Goal: Find specific page/section: Find specific page/section

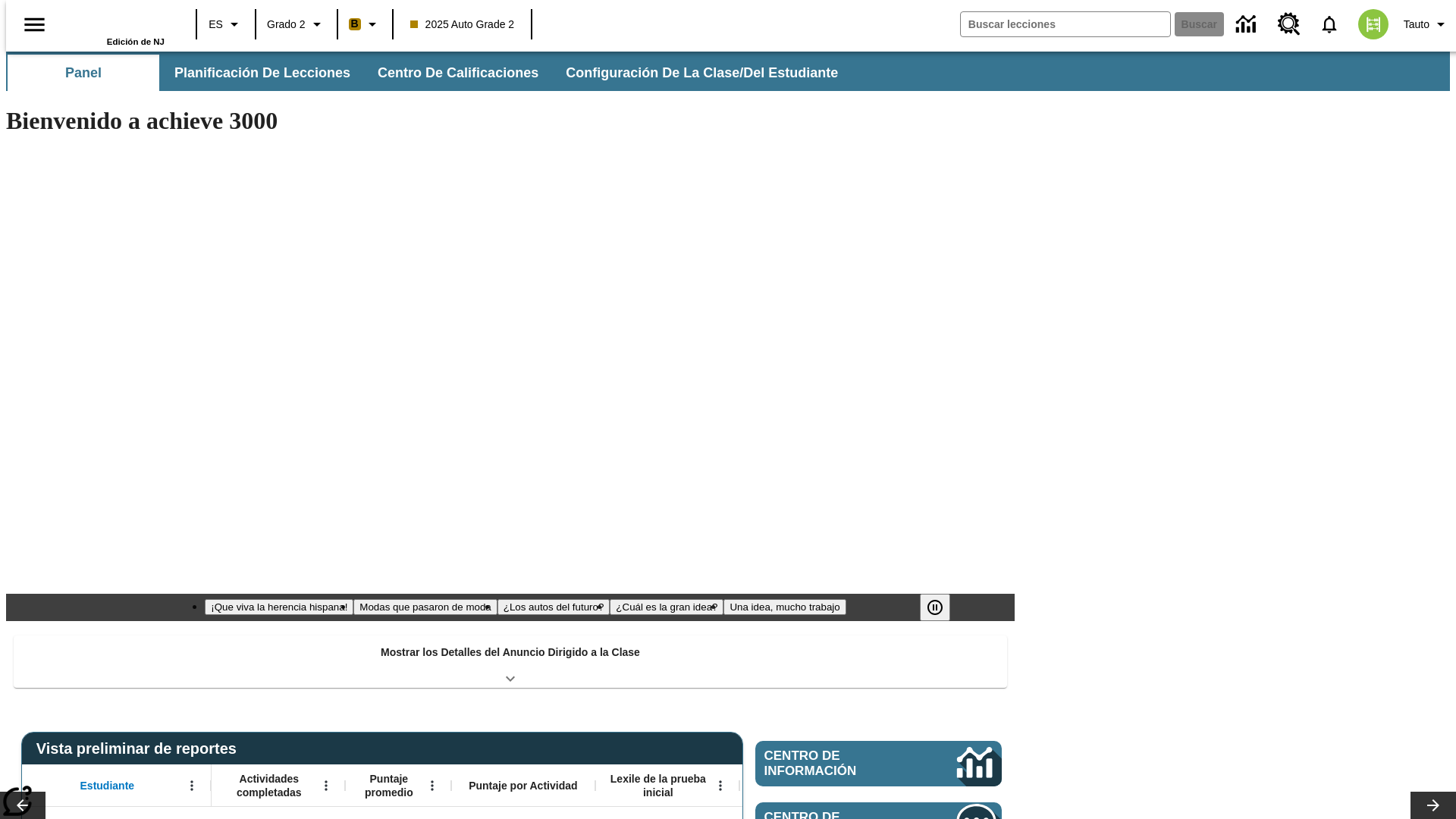
type input "-1"
click at [254, 73] on button "Planificación de lecciones" at bounding box center [263, 73] width 202 height 37
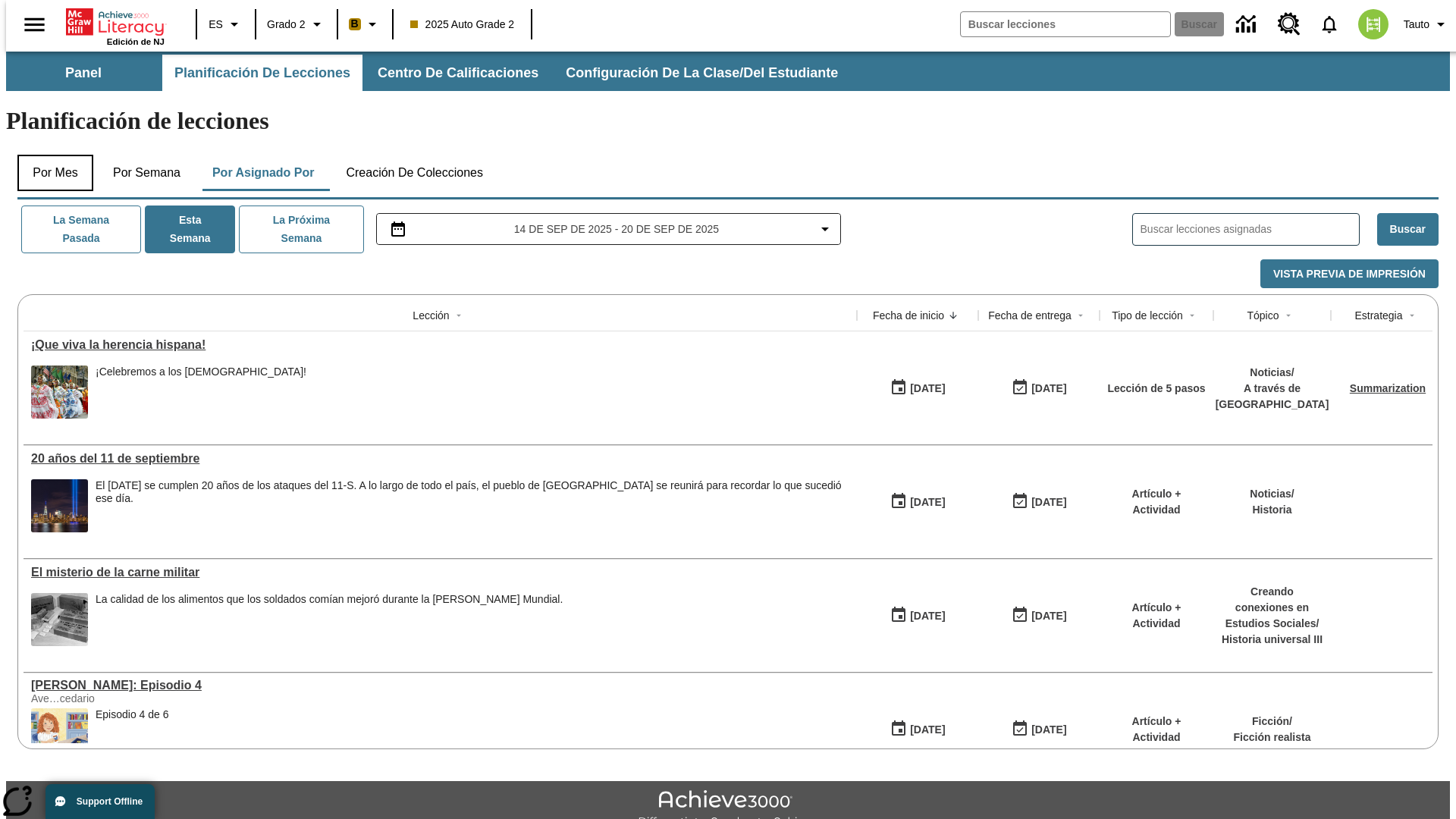
click at [49, 154] on button "Por mes" at bounding box center [55, 173] width 76 height 37
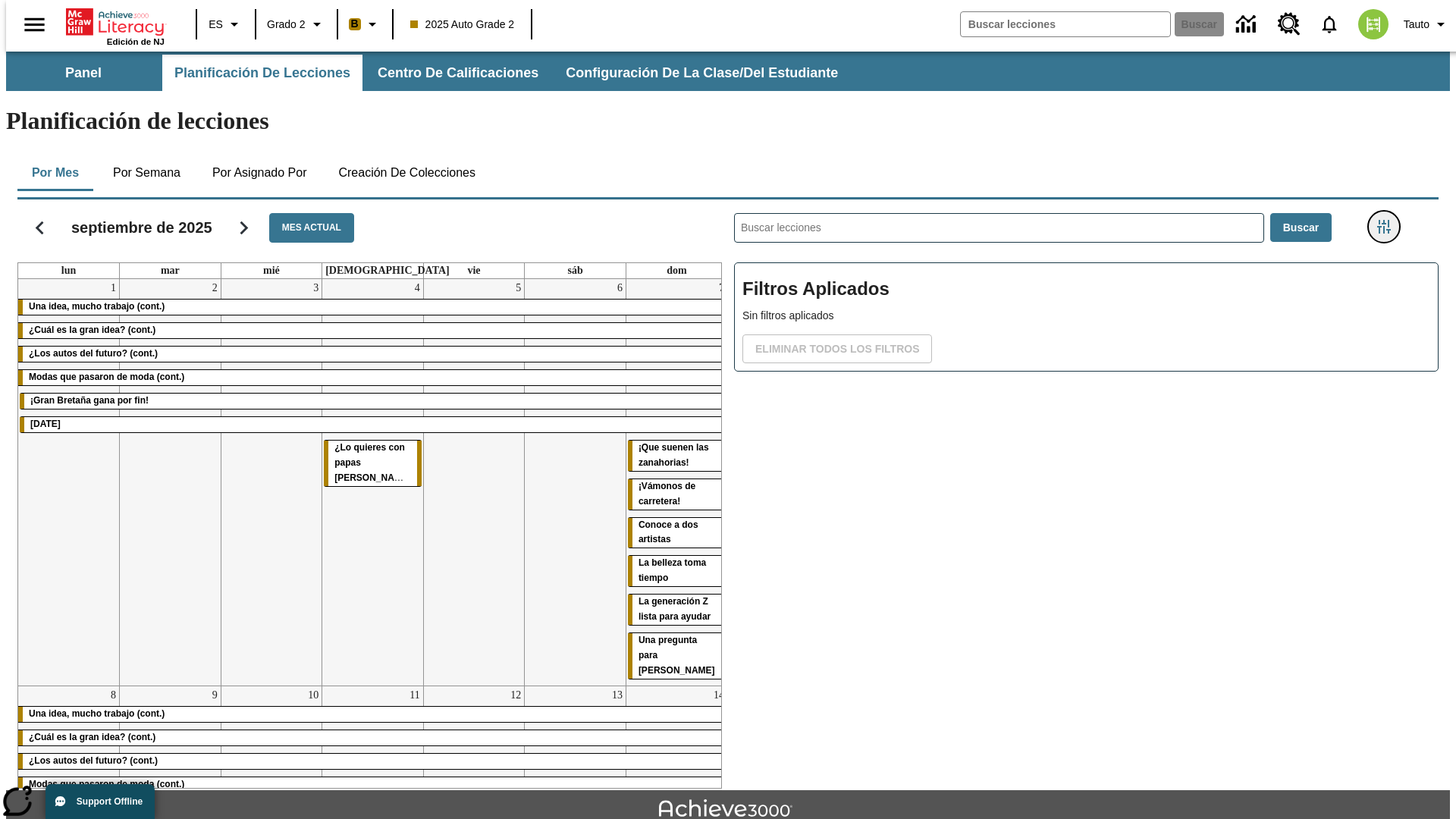
click at [1388, 220] on icon "Menú lateral de filtros" at bounding box center [1384, 227] width 14 height 14
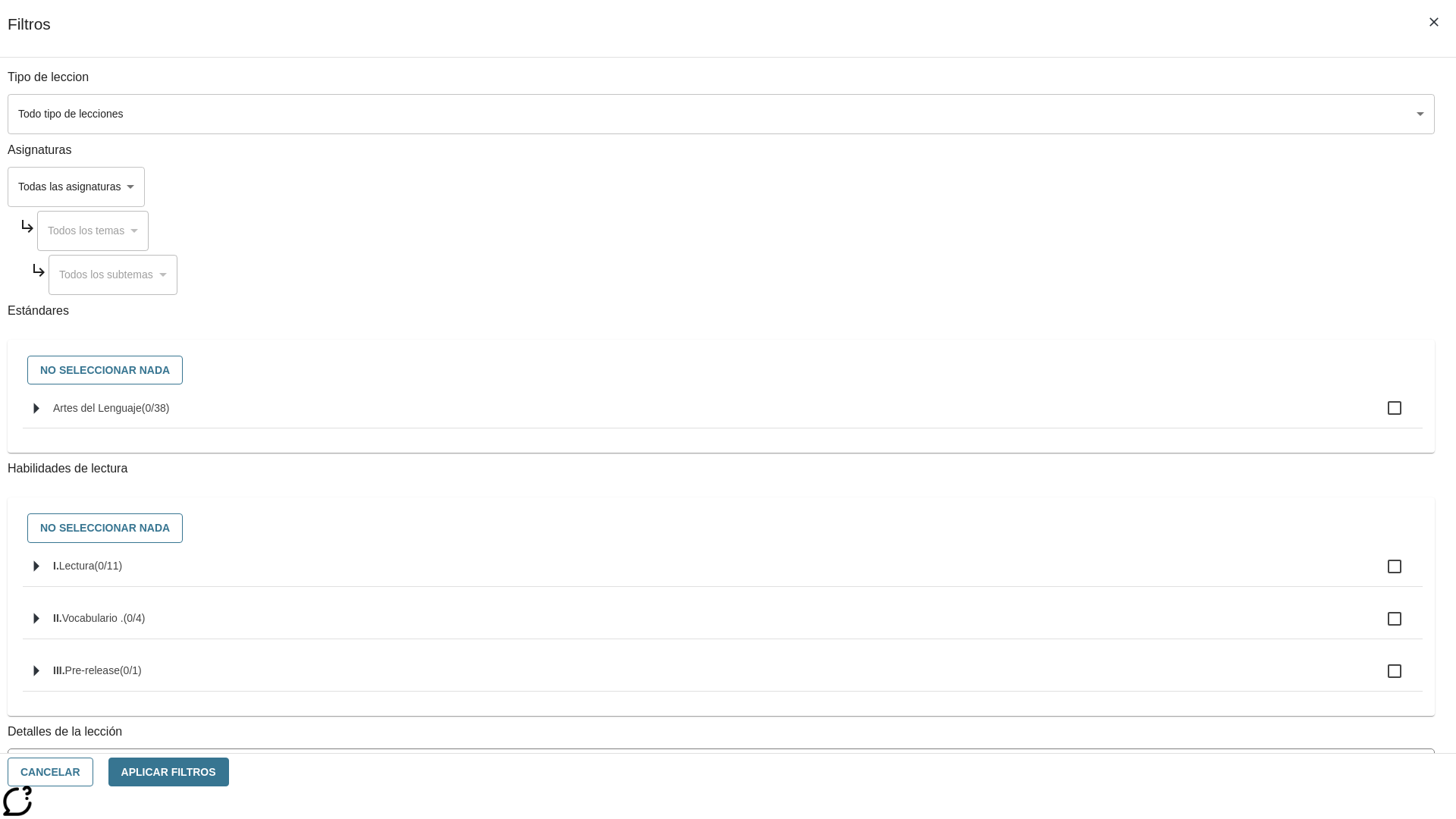
click at [1092, 612] on body "Saltar al contenido principal Edición de NJ ES Grado 2 B 2025 Auto Grade 2 Busc…" at bounding box center [728, 470] width 1443 height 836
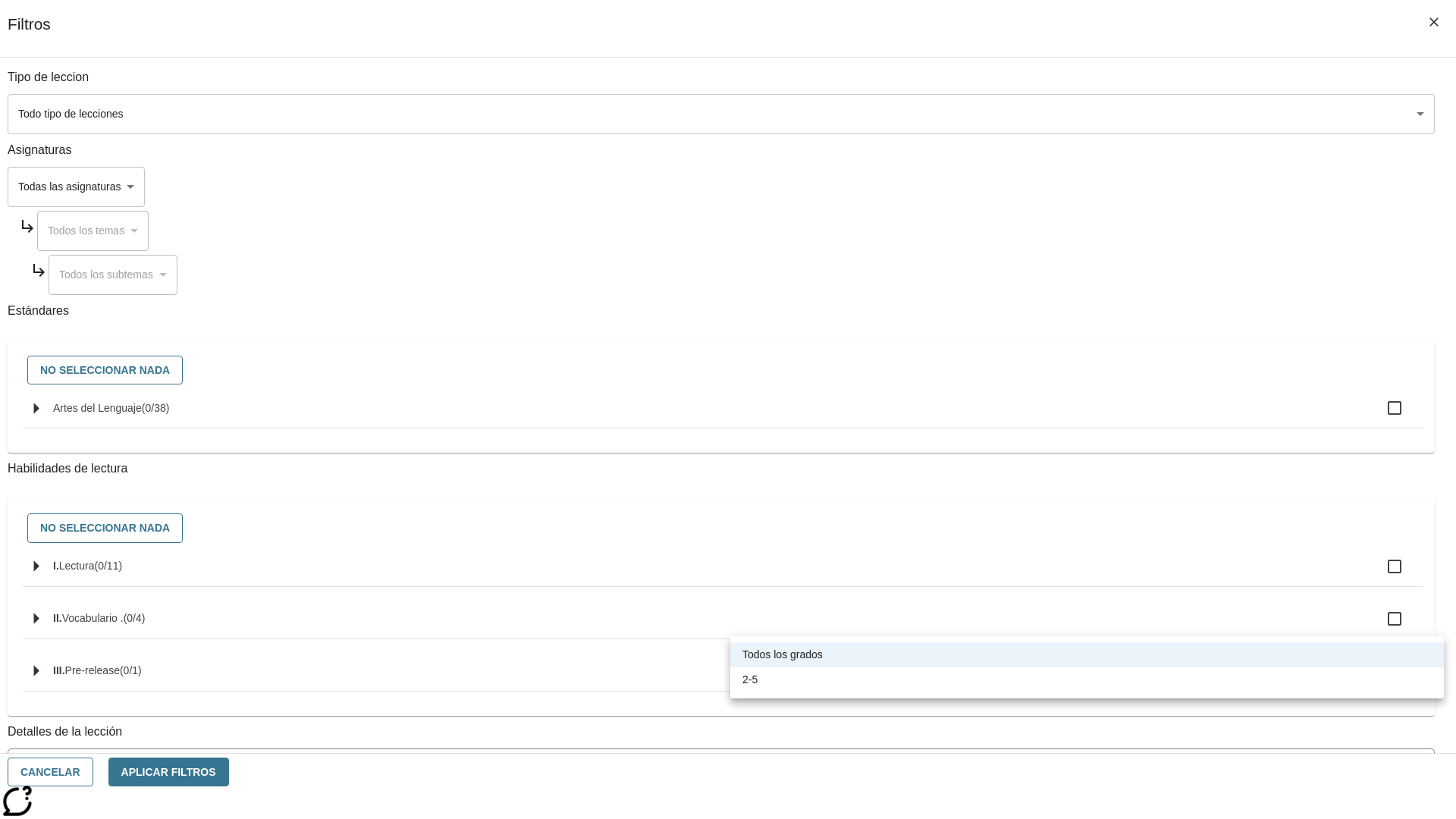
scroll to position [475, 0]
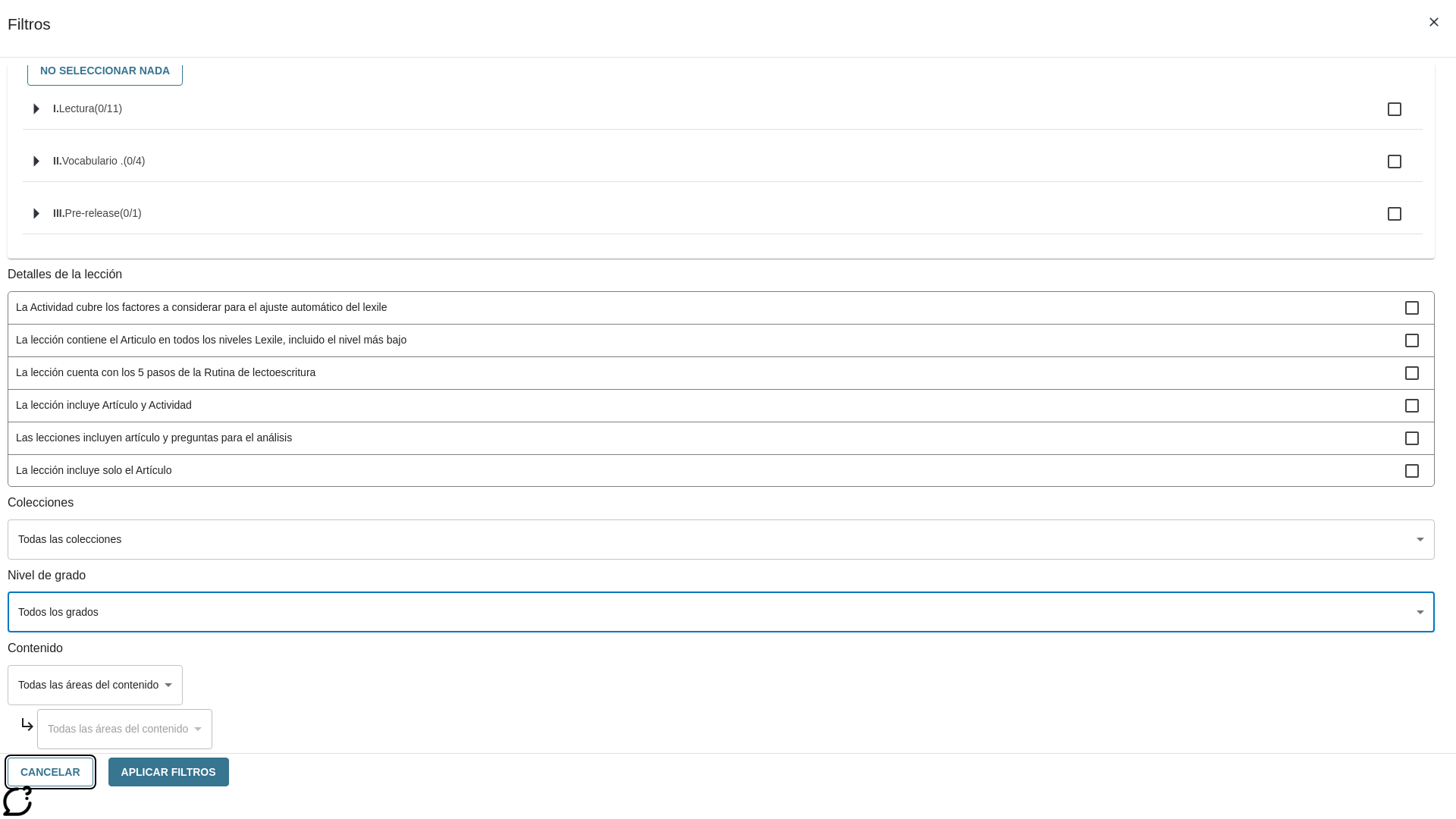
click at [93, 772] on button "Cancelar" at bounding box center [50, 772] width 85 height 29
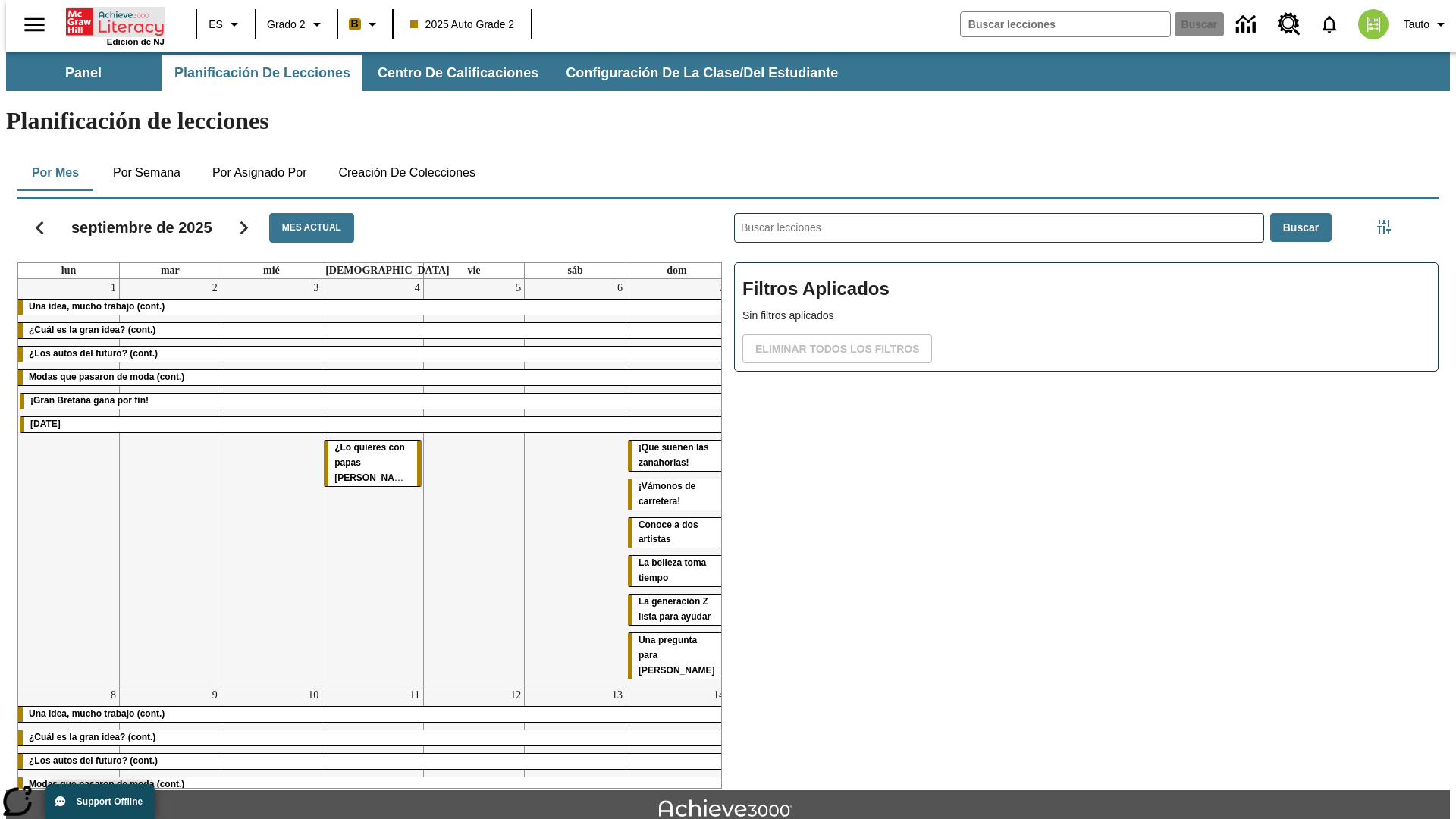
click at [110, 20] on icon "Portada" at bounding box center [116, 21] width 101 height 30
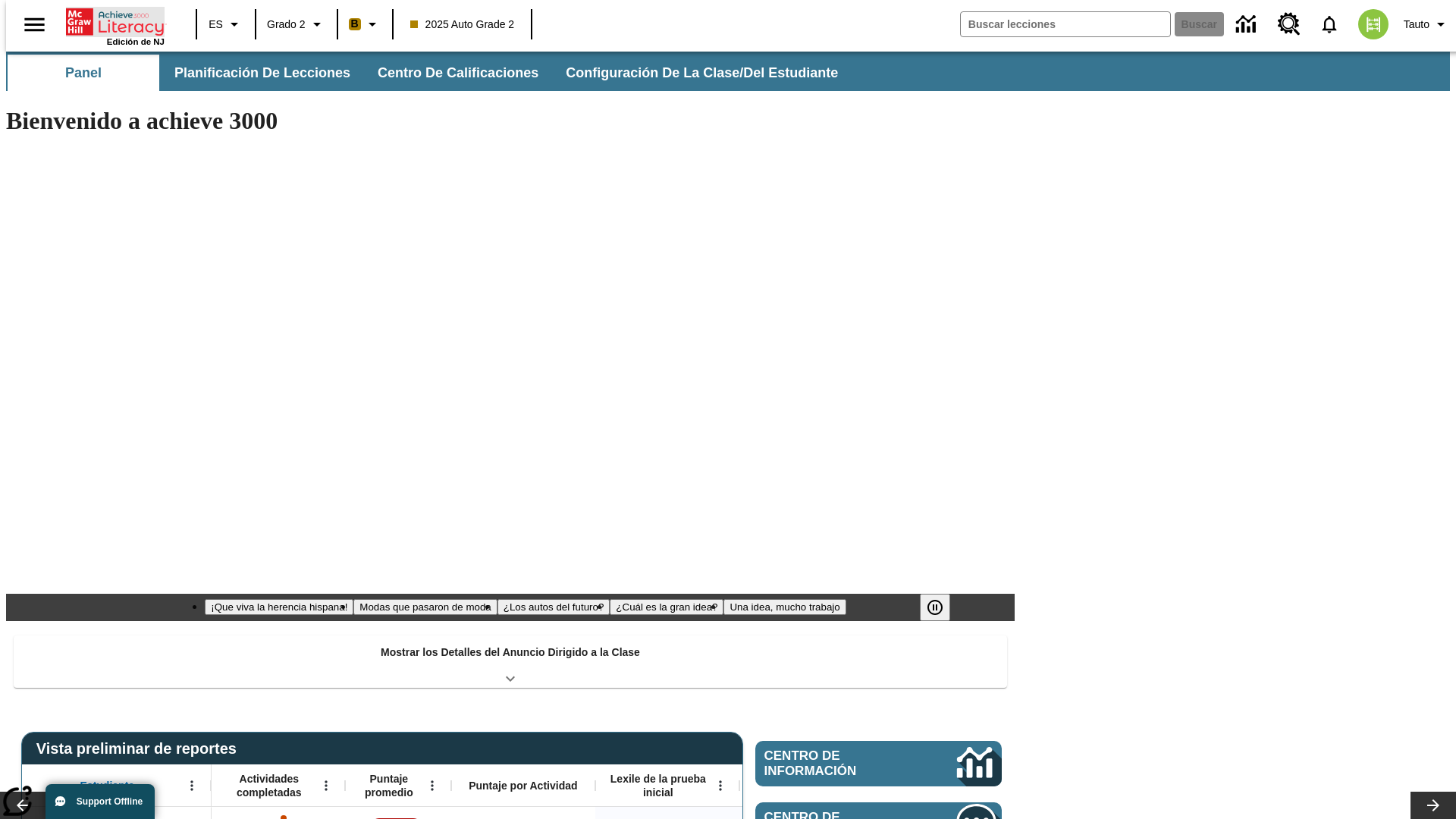
type input "-1"
click at [254, 73] on button "Planificación de lecciones" at bounding box center [263, 73] width 202 height 37
